Goal: Register for event/course

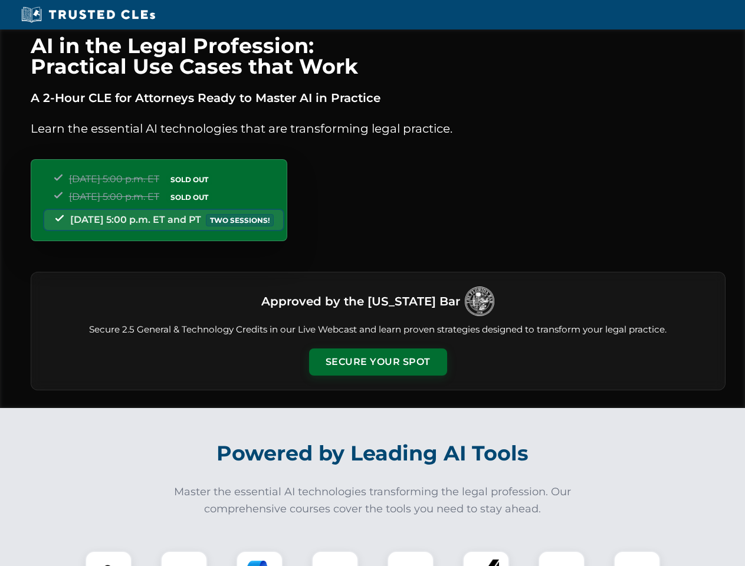
click at [378, 362] on button "Secure Your Spot" at bounding box center [378, 362] width 138 height 27
click at [109, 559] on img at bounding box center [108, 575] width 34 height 34
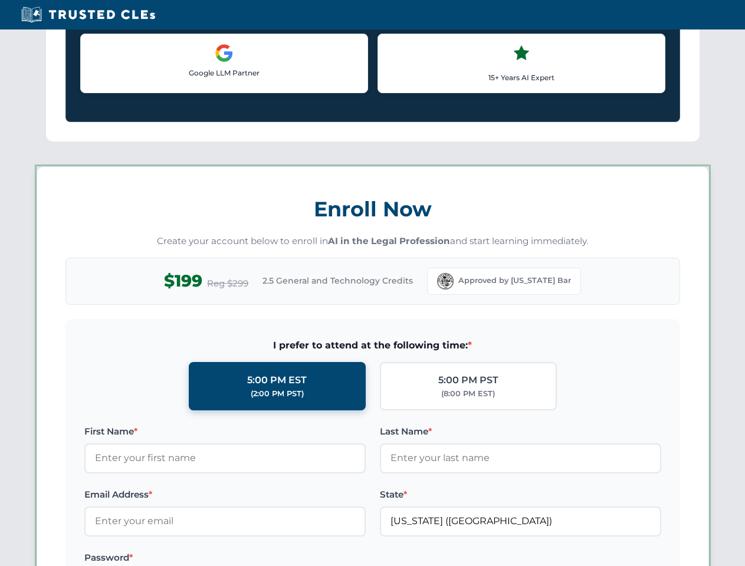
click at [260, 559] on label "Password *" at bounding box center [224, 558] width 281 height 14
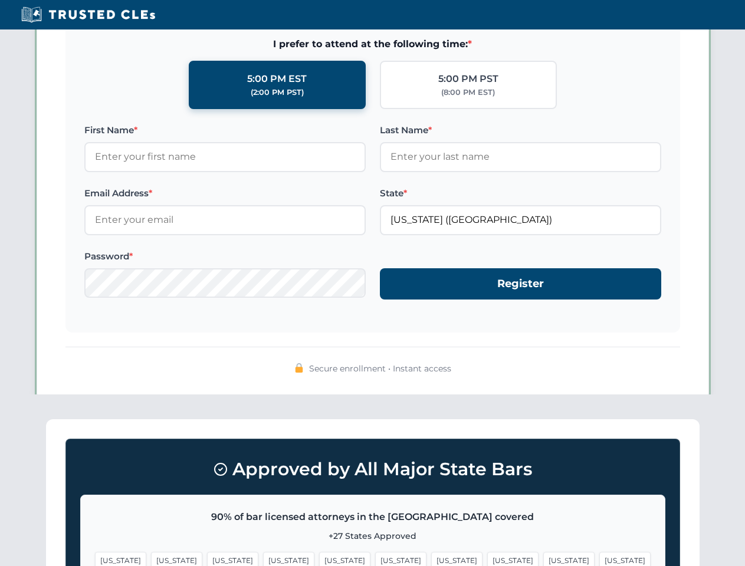
click at [543, 559] on span "[US_STATE]" at bounding box center [568, 560] width 51 height 17
